Goal: Transaction & Acquisition: Purchase product/service

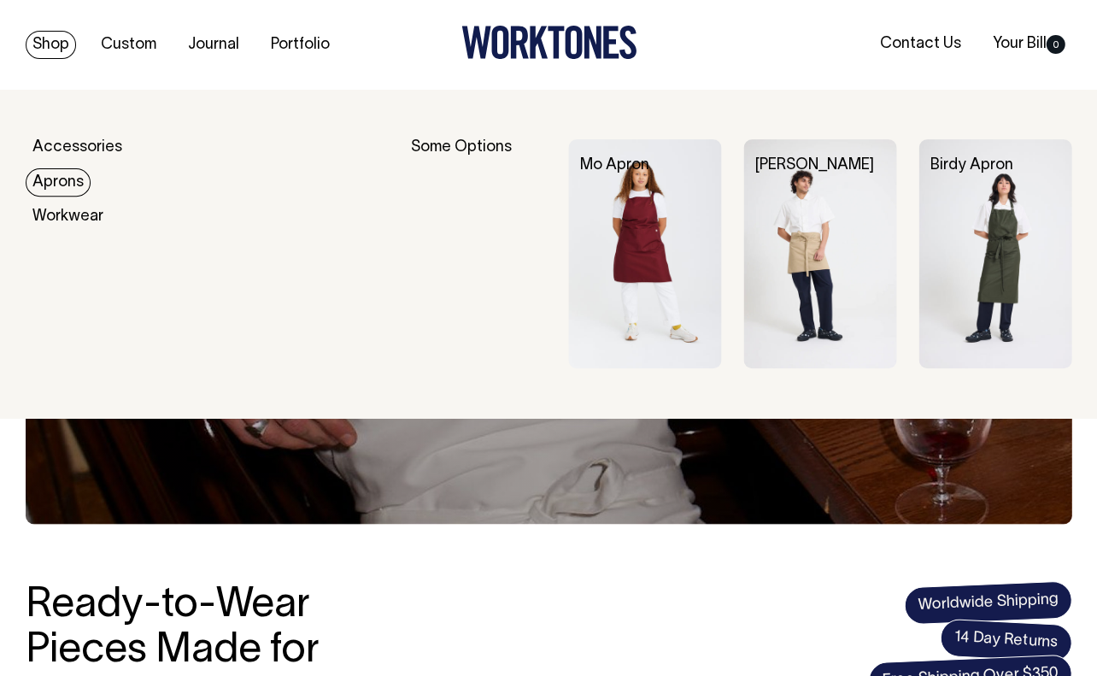
click at [67, 184] on link "Aprons" at bounding box center [58, 182] width 65 height 28
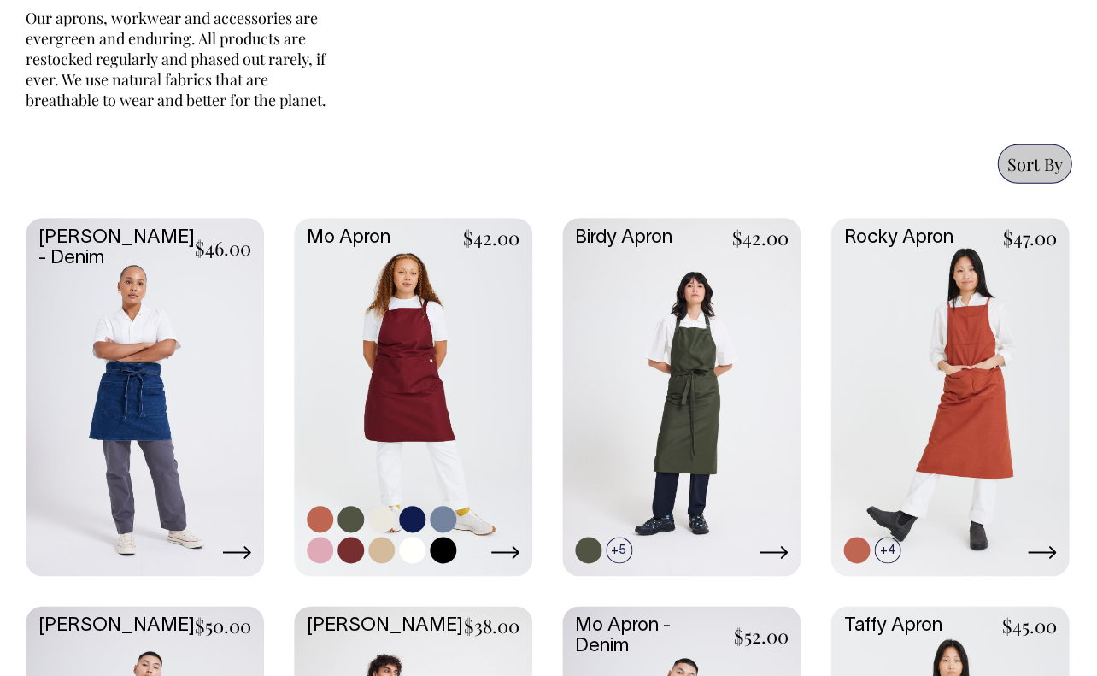
scroll to position [749, 0]
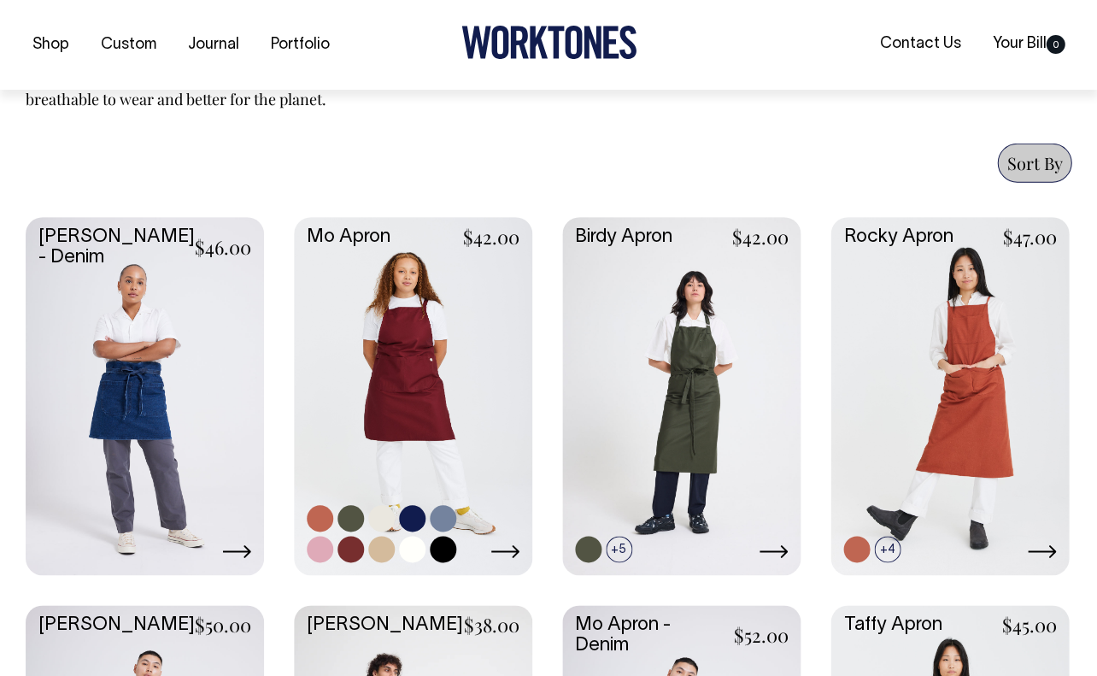
click at [383, 549] on link at bounding box center [381, 548] width 26 height 26
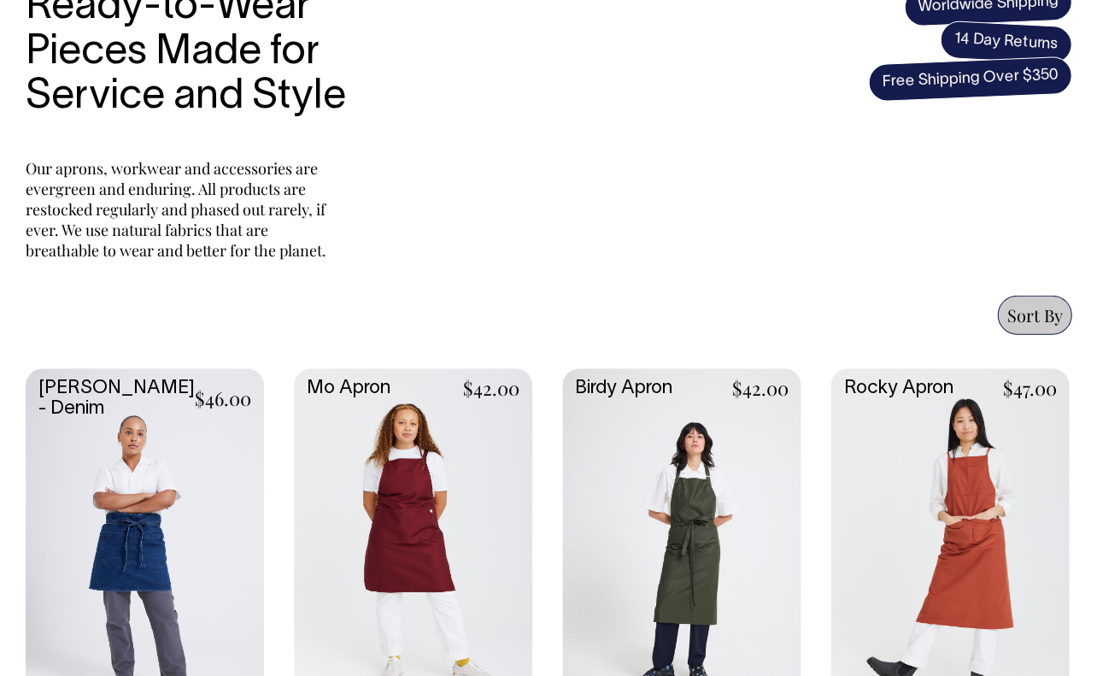
scroll to position [594, 0]
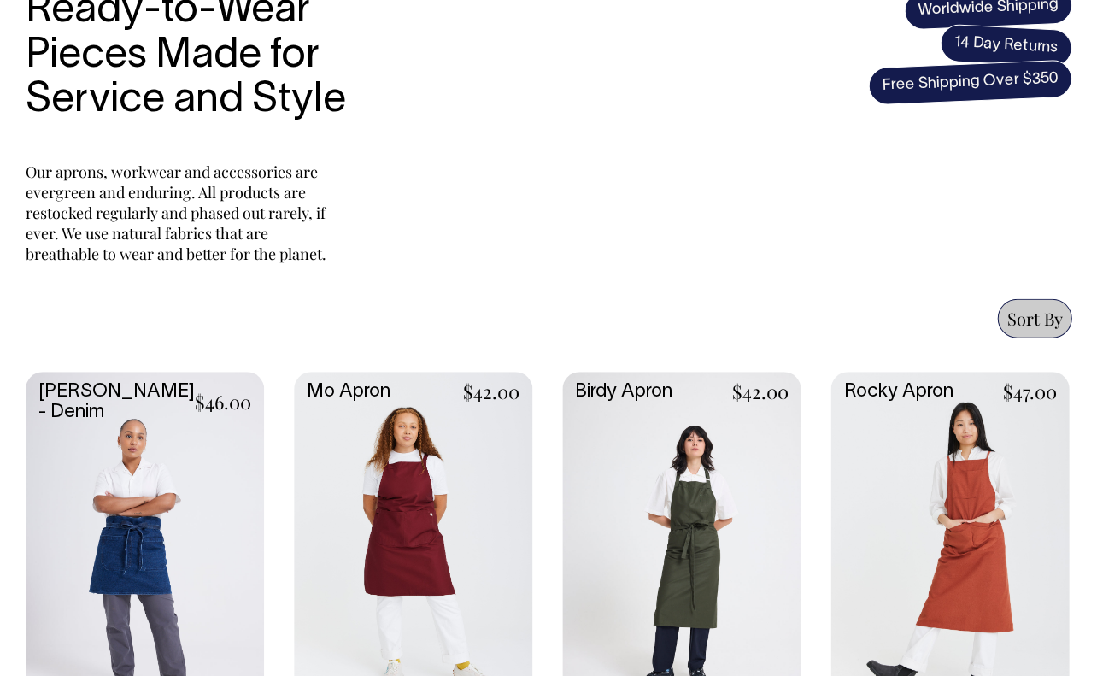
click at [961, 479] on link at bounding box center [949, 549] width 238 height 354
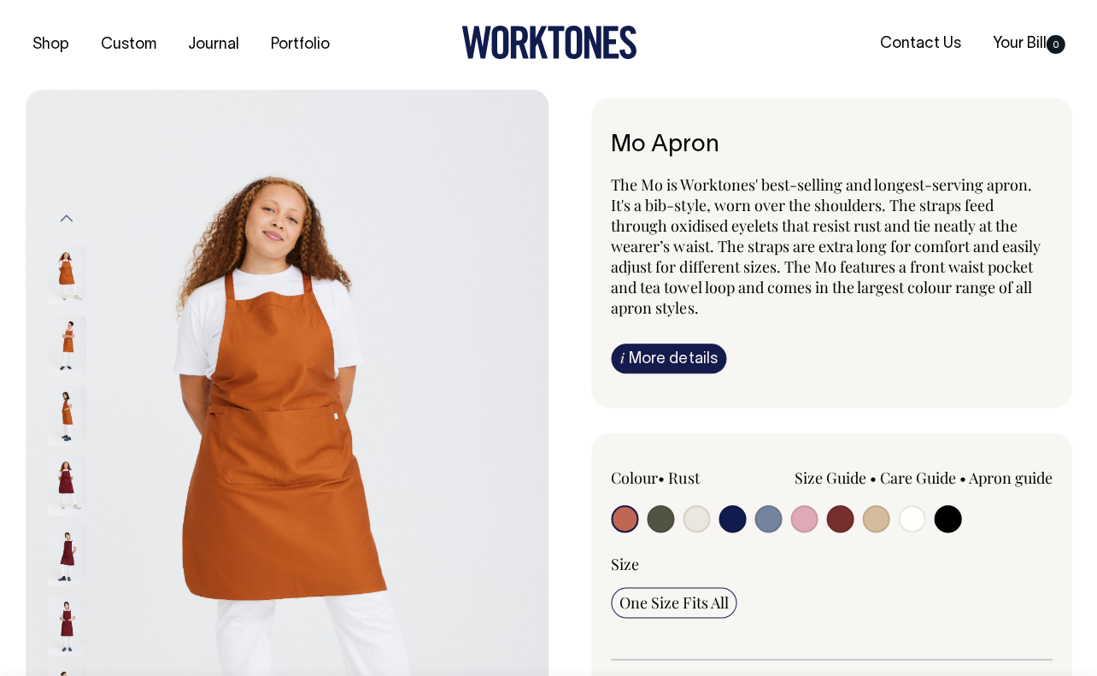
radio input "true"
select select "Khaki"
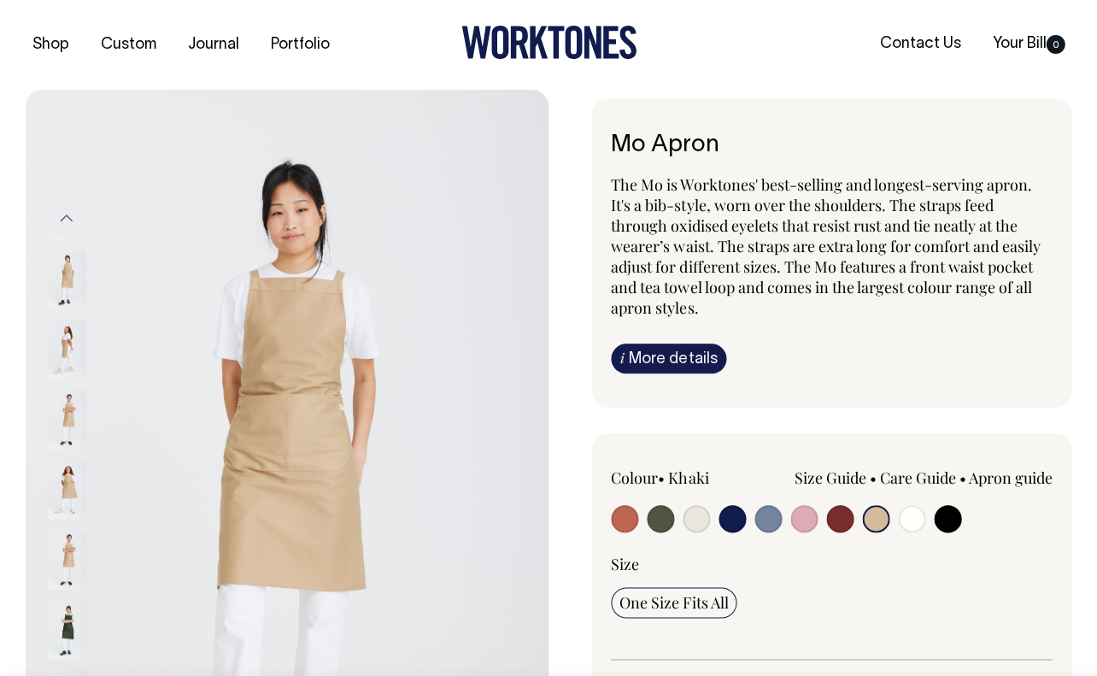
click at [875, 518] on input "radio" at bounding box center [875, 518] width 27 height 27
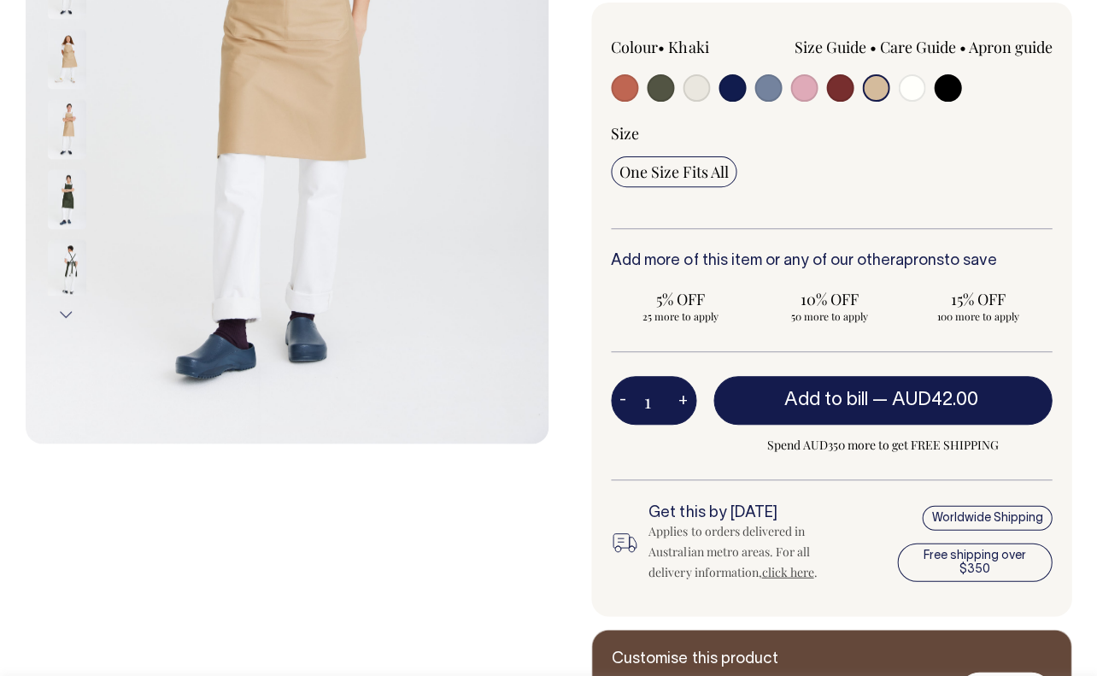
click at [682, 395] on button "+" at bounding box center [683, 400] width 26 height 34
type input "2"
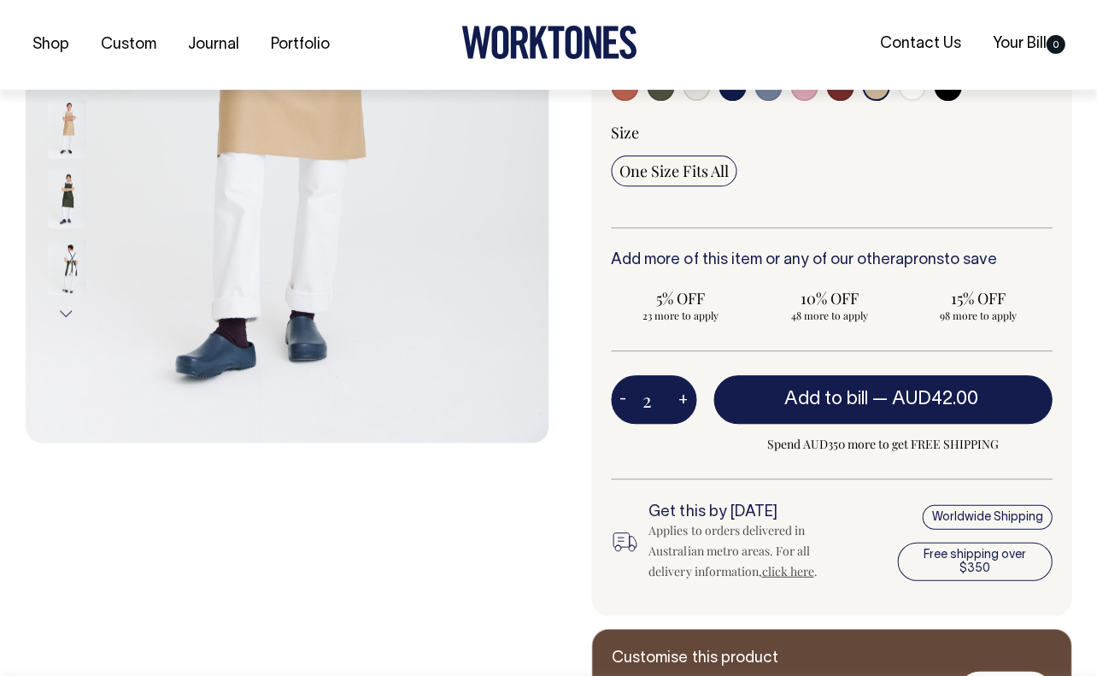
click at [682, 395] on button "+" at bounding box center [683, 400] width 26 height 34
type input "3"
click at [682, 395] on button "+" at bounding box center [683, 400] width 26 height 34
type input "4"
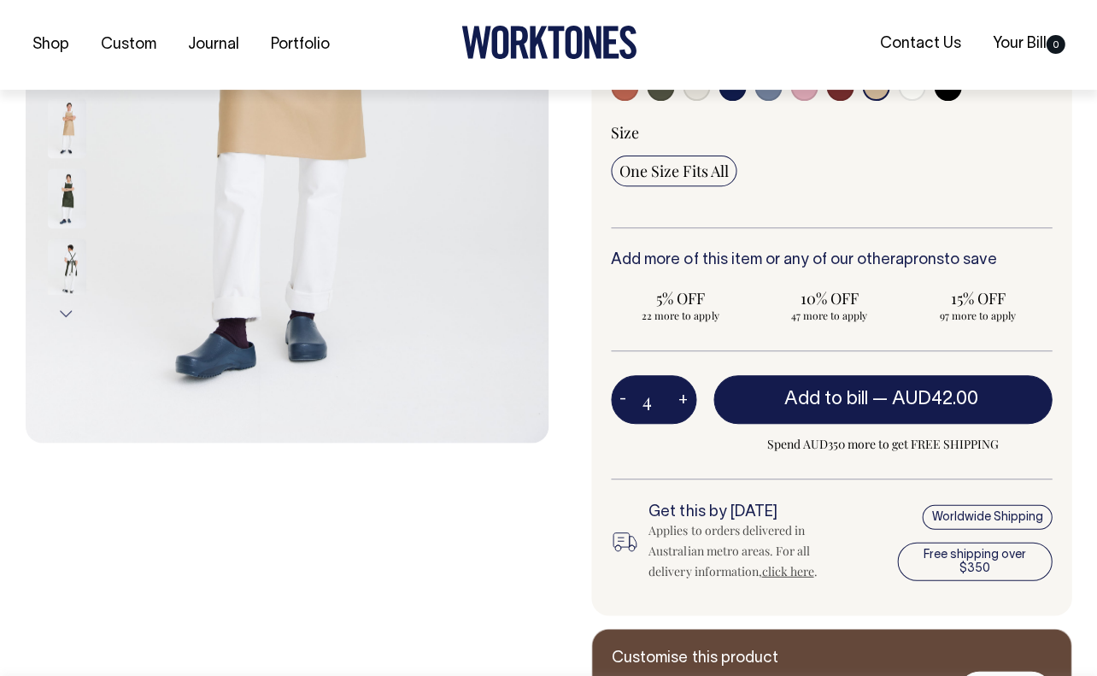
type input "4"
click at [682, 395] on button "+" at bounding box center [683, 400] width 26 height 34
type input "5"
click at [682, 395] on button "+" at bounding box center [683, 400] width 26 height 34
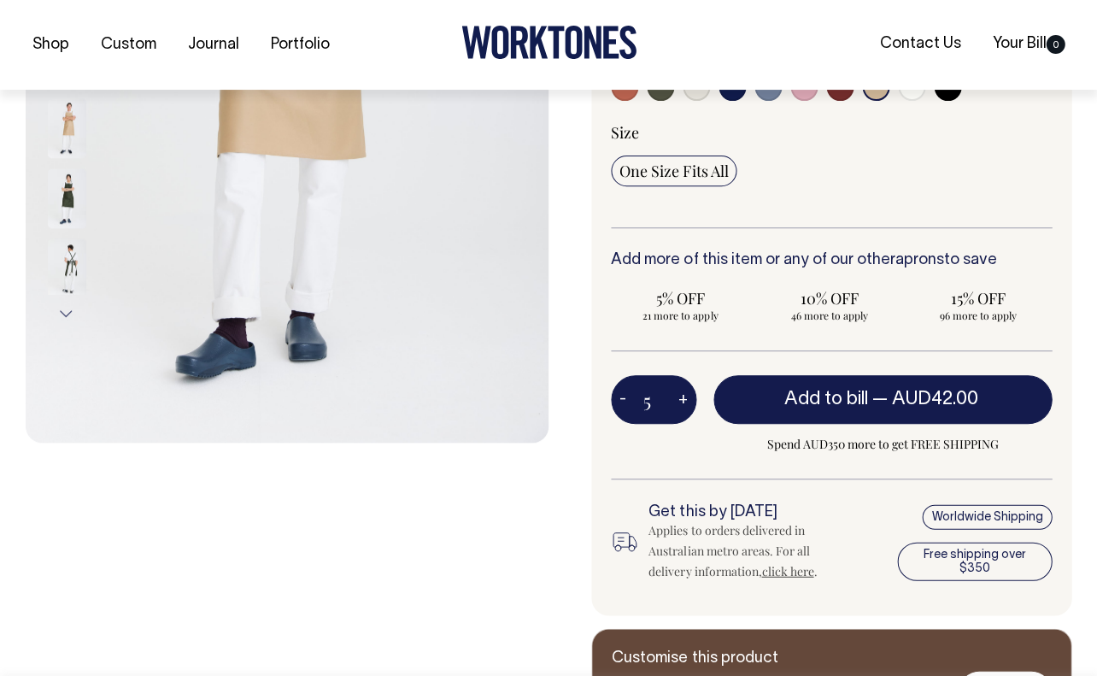
type input "6"
click at [682, 395] on button "+" at bounding box center [683, 400] width 26 height 34
type input "7"
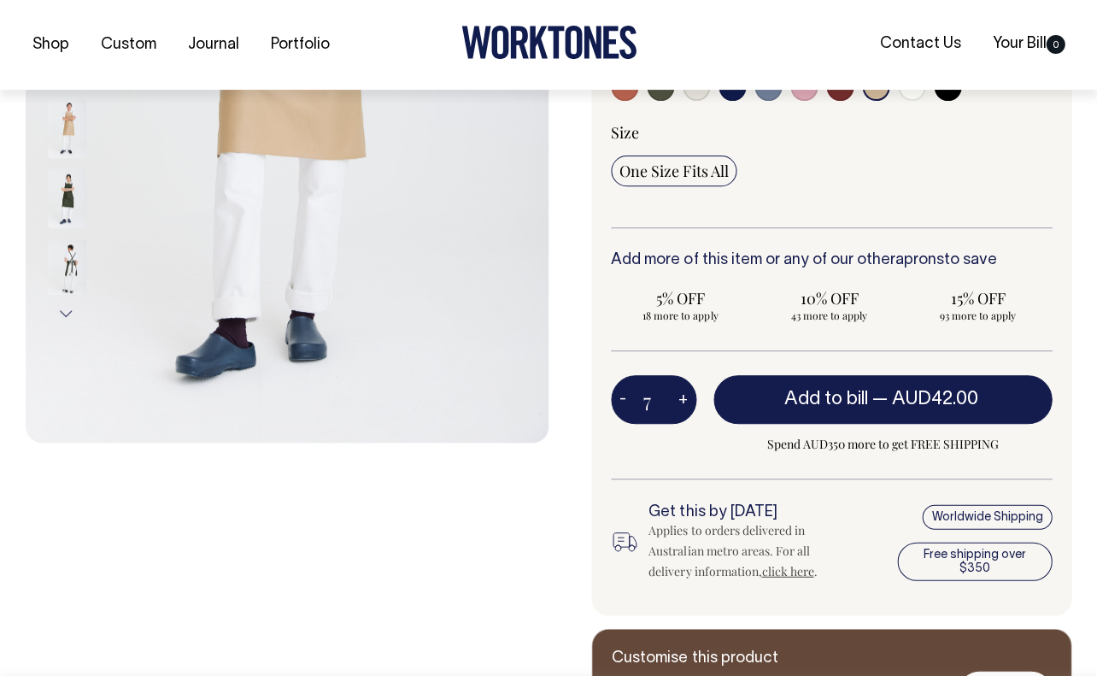
click at [682, 395] on button "+" at bounding box center [683, 400] width 26 height 34
type input "8"
click at [682, 395] on button "+" at bounding box center [683, 400] width 26 height 34
type input "9"
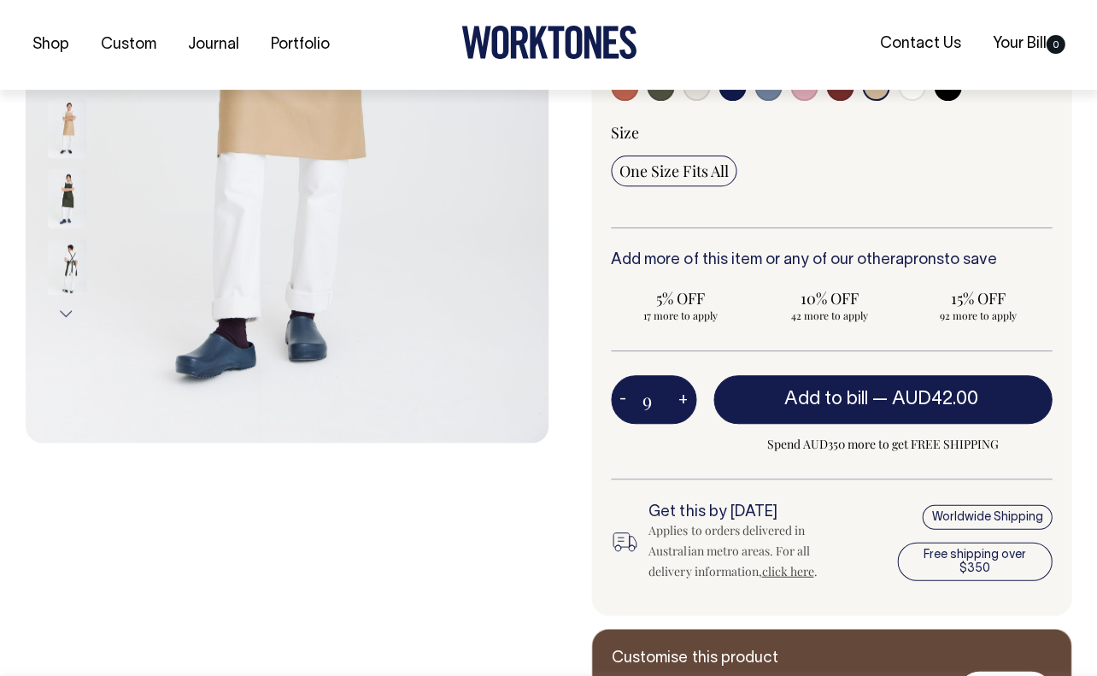
type input "9"
click at [682, 395] on button "+" at bounding box center [683, 400] width 26 height 34
type input "10"
click at [682, 395] on button "+" at bounding box center [683, 400] width 26 height 34
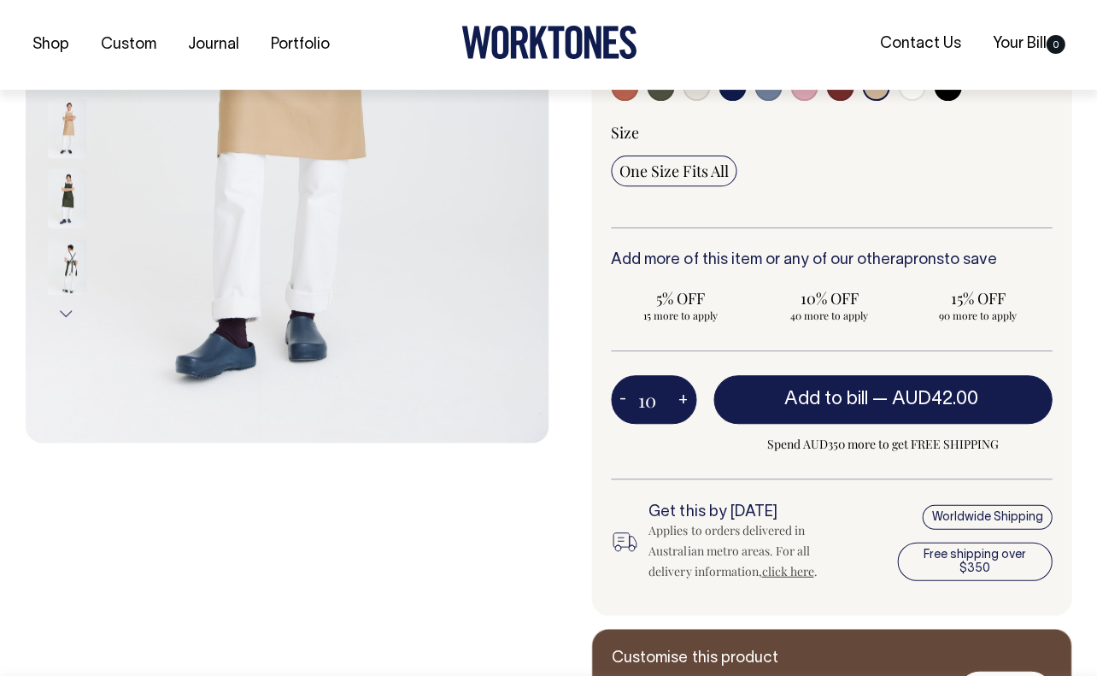
type input "11"
click at [682, 395] on button "+" at bounding box center [683, 400] width 26 height 34
type input "12"
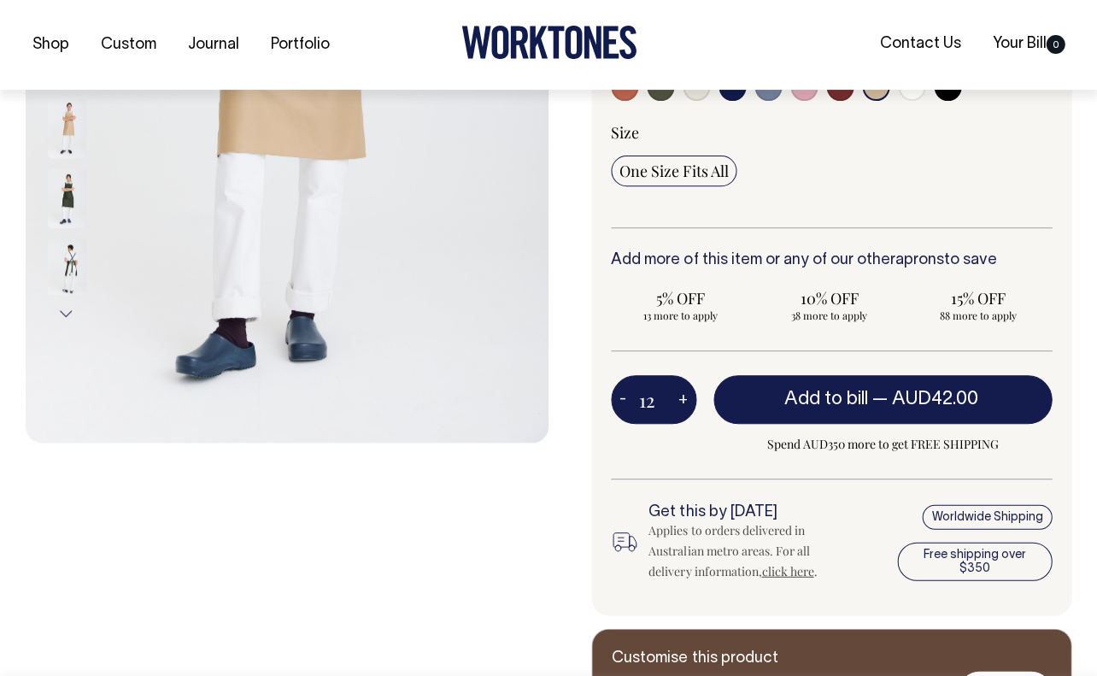
click at [682, 395] on button "+" at bounding box center [683, 400] width 26 height 34
type input "13"
click at [682, 395] on button "+" at bounding box center [683, 400] width 26 height 34
type input "14"
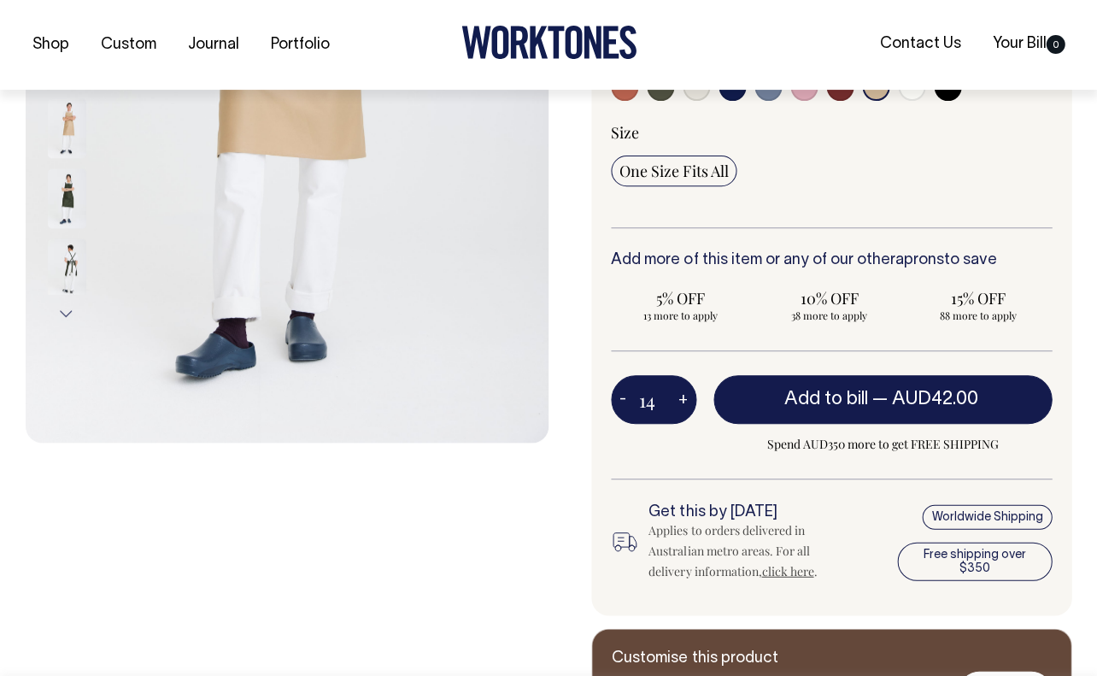
type input "14"
click at [682, 395] on button "+" at bounding box center [683, 400] width 26 height 34
type input "15"
click at [682, 395] on button "+" at bounding box center [683, 400] width 26 height 34
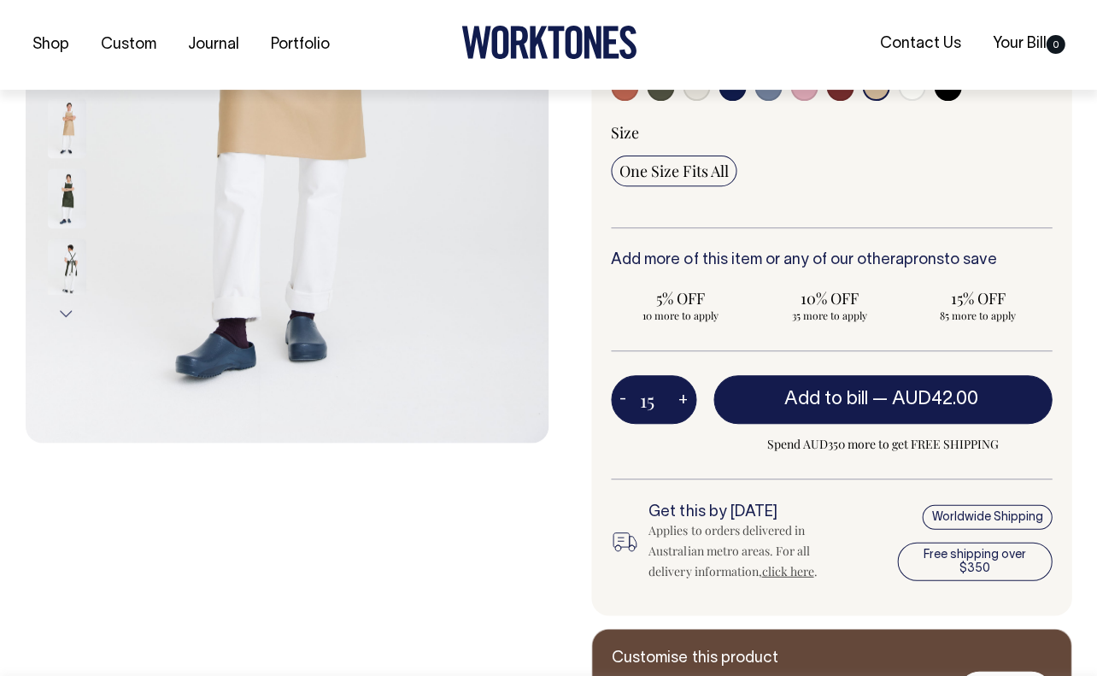
type input "16"
click at [683, 397] on button "+" at bounding box center [683, 400] width 26 height 34
type input "17"
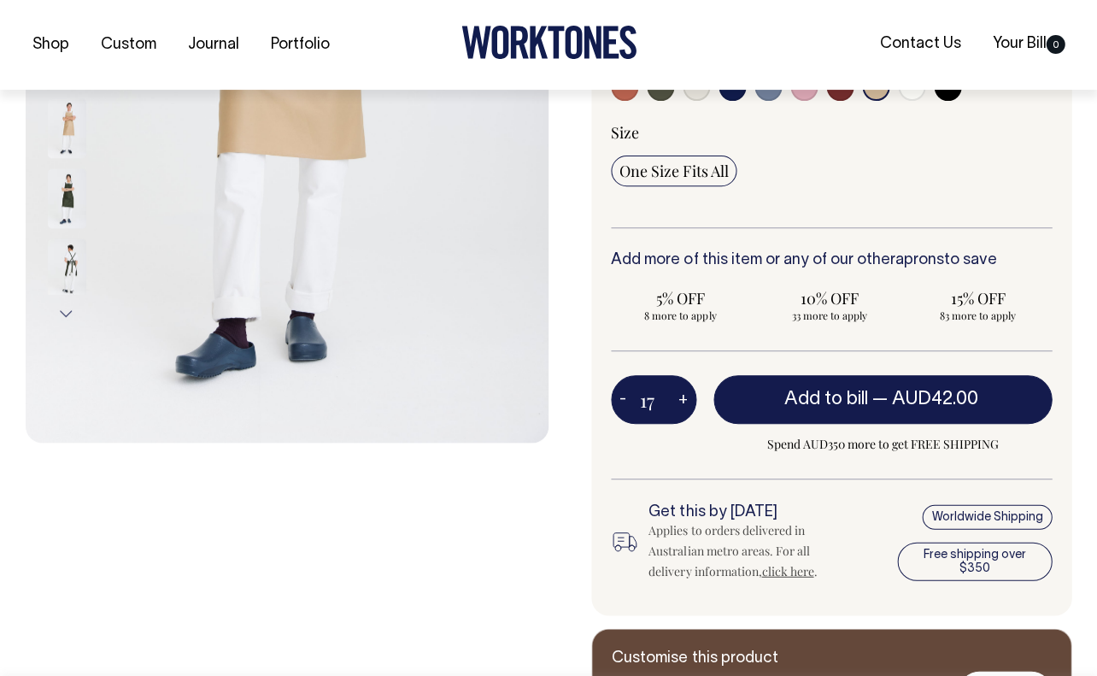
click at [683, 397] on button "+" at bounding box center [683, 400] width 26 height 34
type input "18"
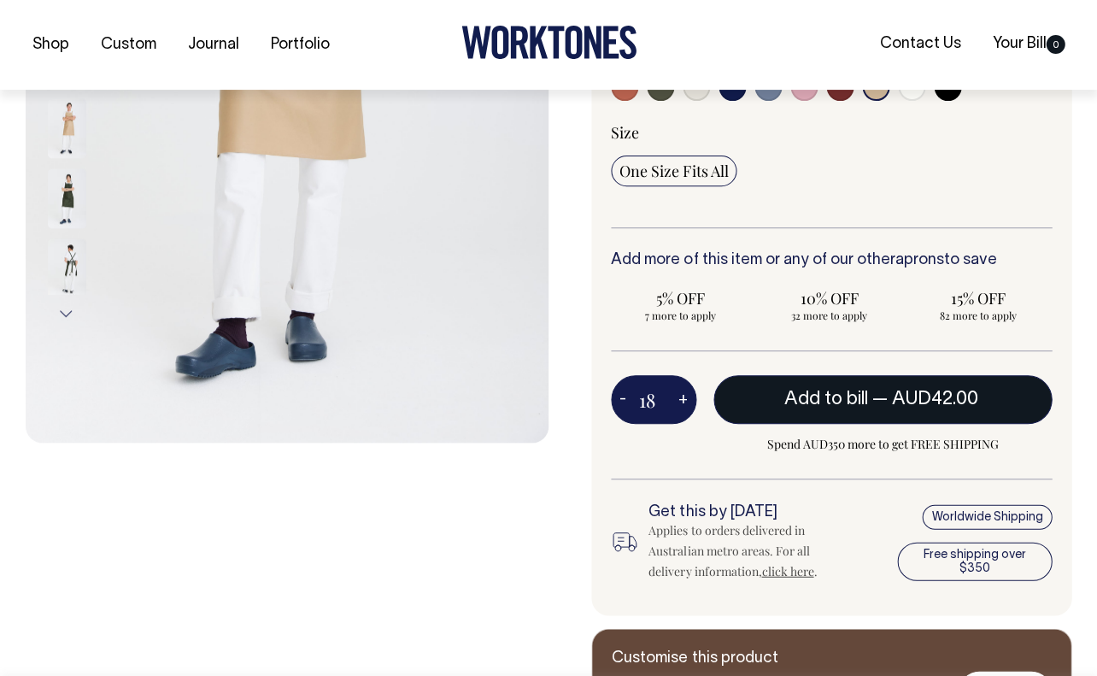
click at [867, 397] on button "Add to bill — AUD42.00" at bounding box center [882, 399] width 338 height 48
type input "1"
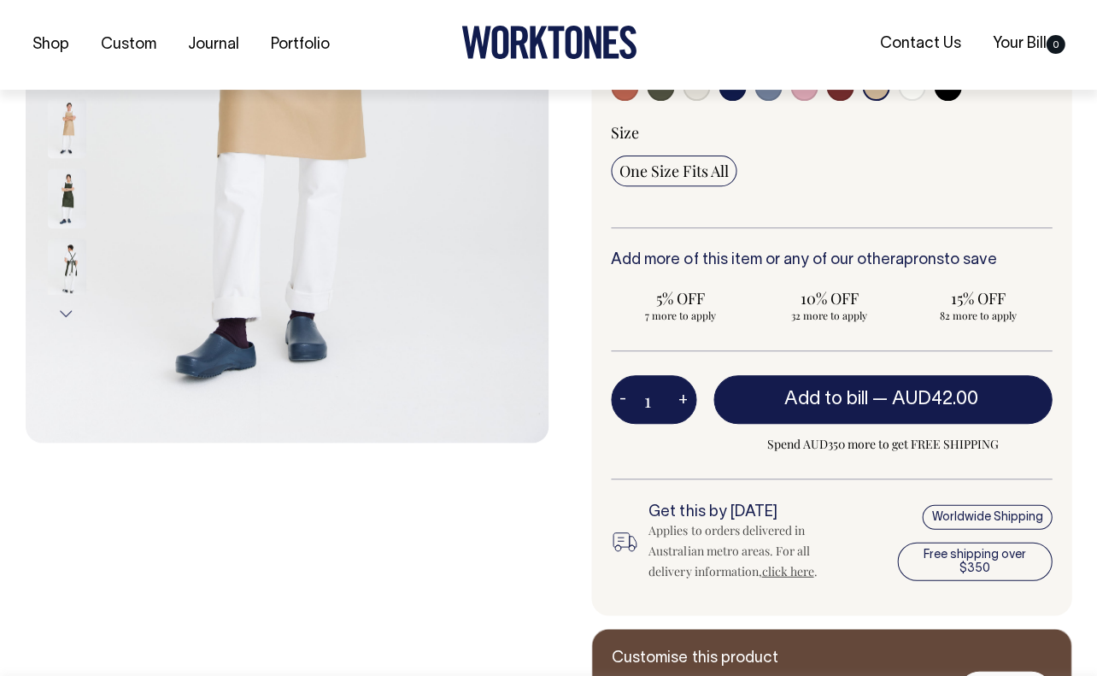
type input "1"
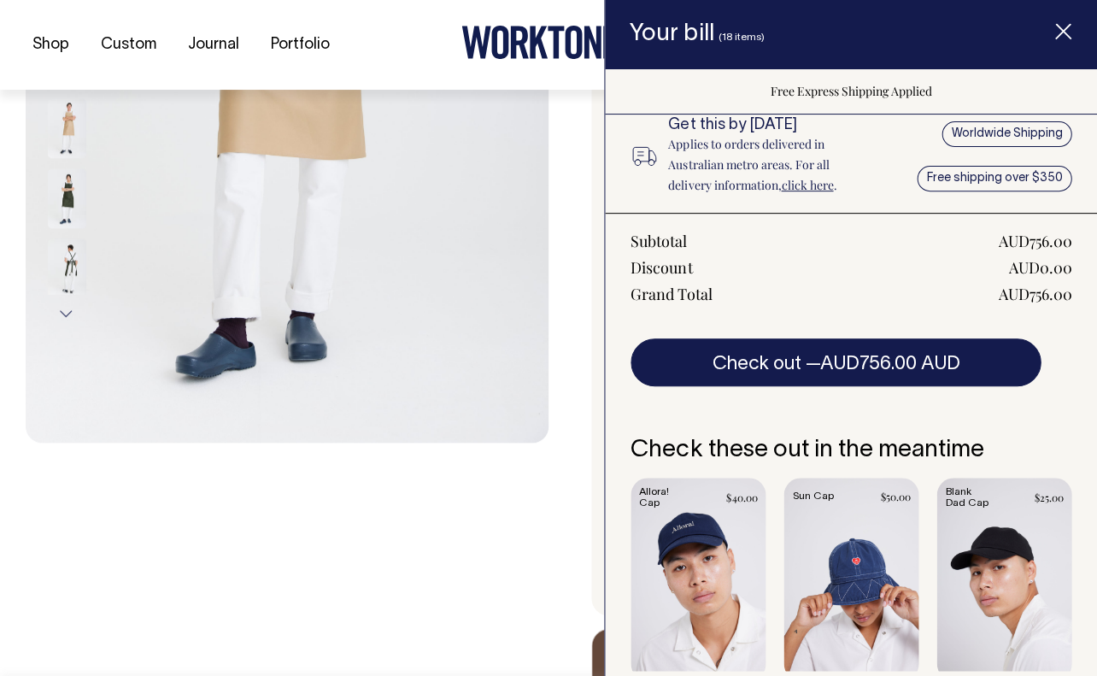
scroll to position [214, 0]
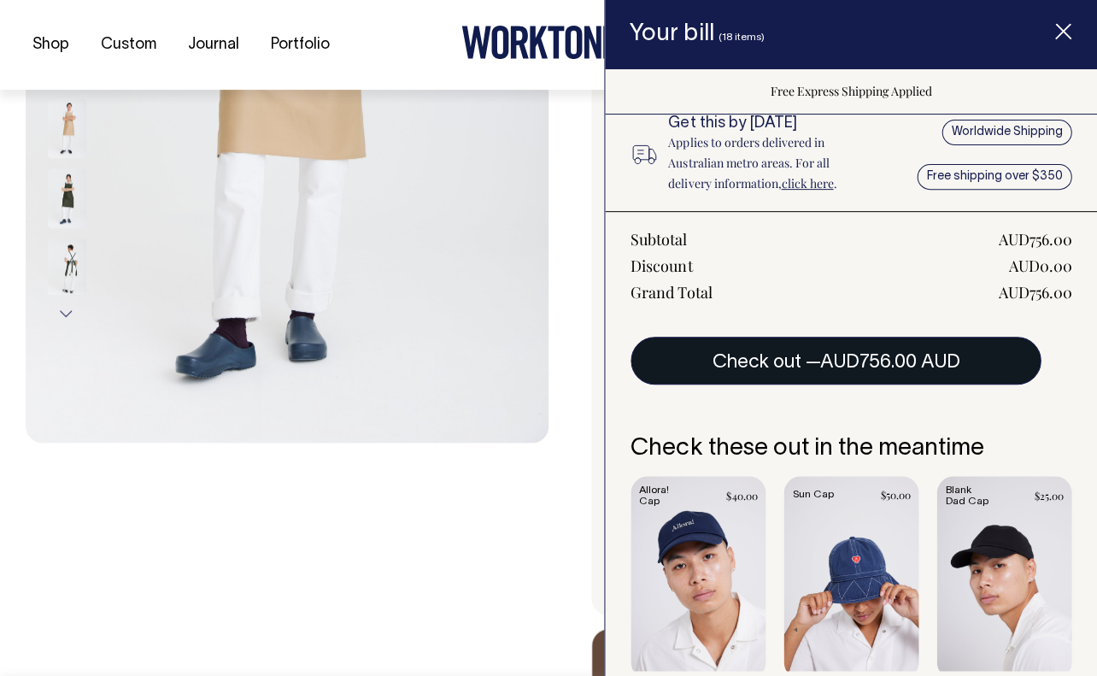
click at [826, 357] on span "AUD756.00 AUD" at bounding box center [889, 362] width 140 height 17
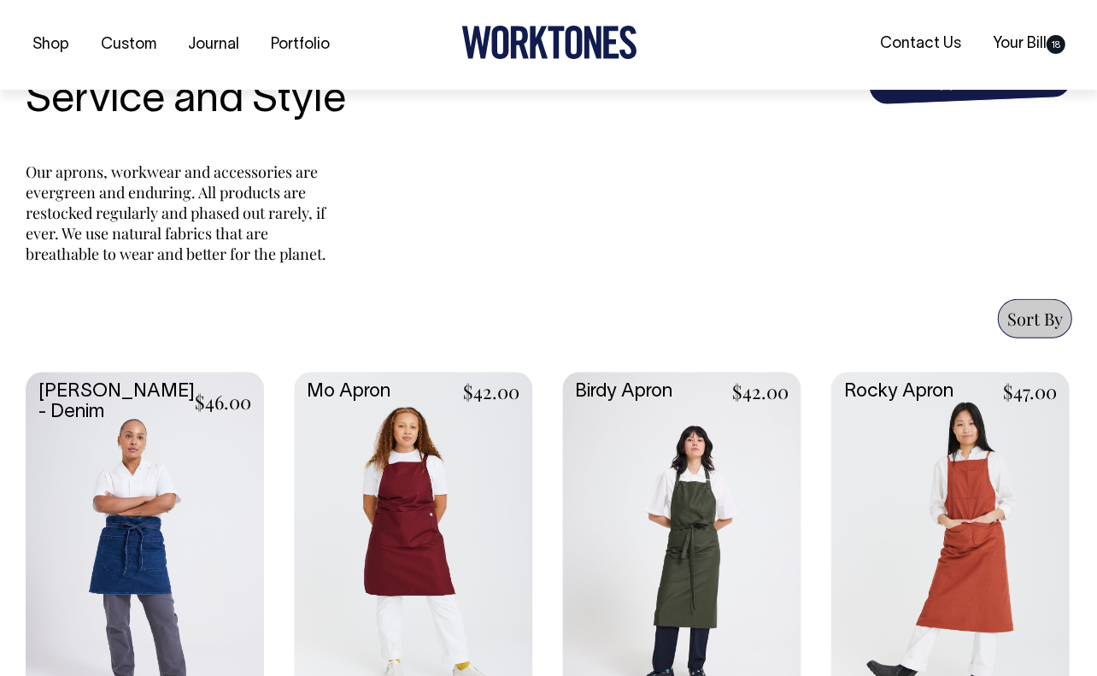
click at [940, 453] on link at bounding box center [949, 549] width 238 height 354
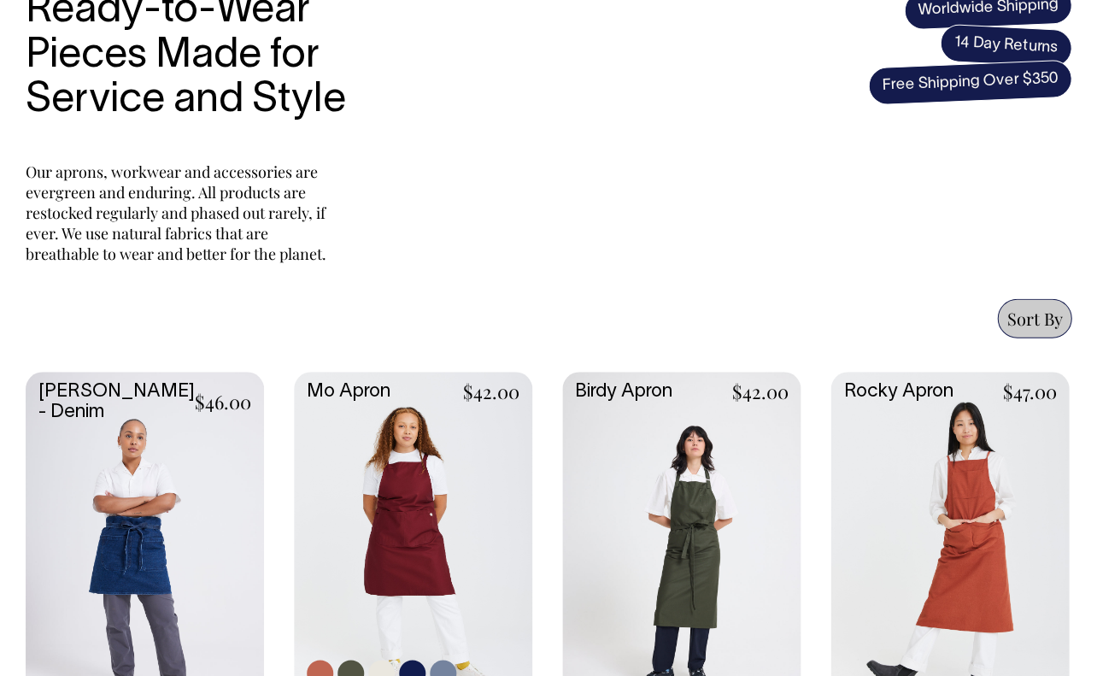
click at [411, 468] on link at bounding box center [413, 549] width 238 height 354
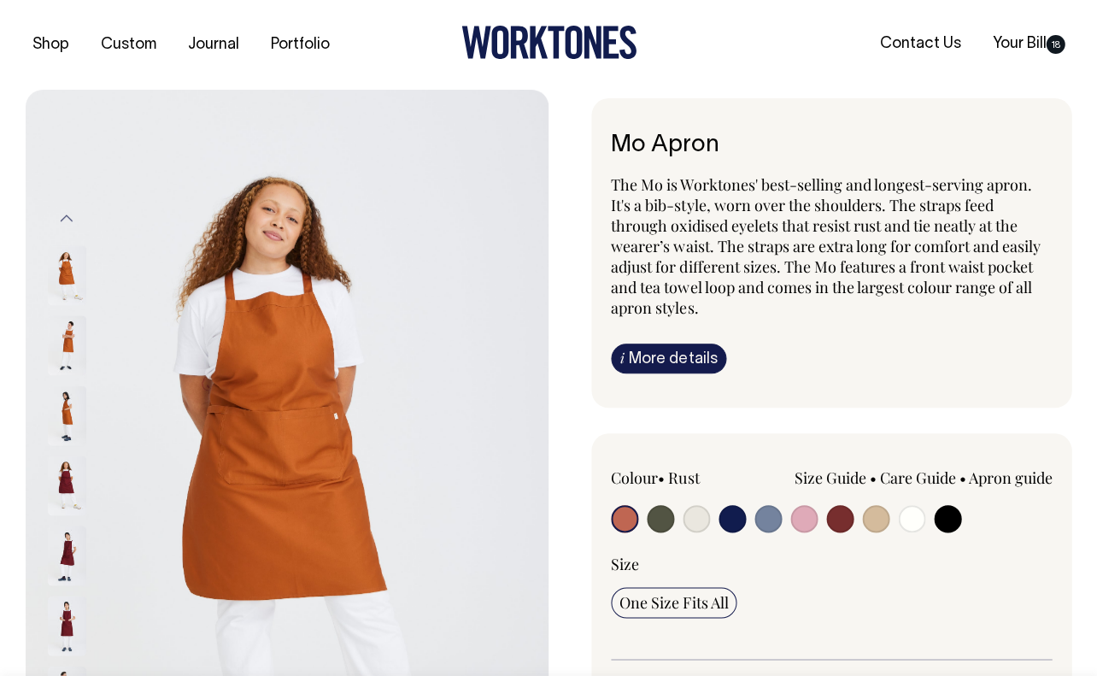
click at [878, 523] on input "radio" at bounding box center [875, 518] width 27 height 27
radio input "true"
select select "Khaki"
